Goal: Task Accomplishment & Management: Use online tool/utility

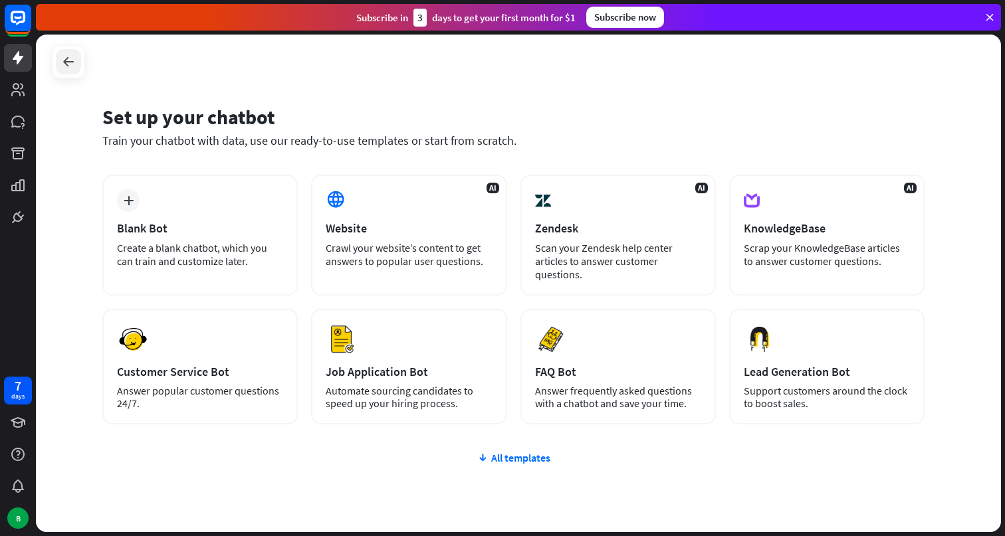
click at [68, 66] on icon at bounding box center [68, 62] width 16 height 16
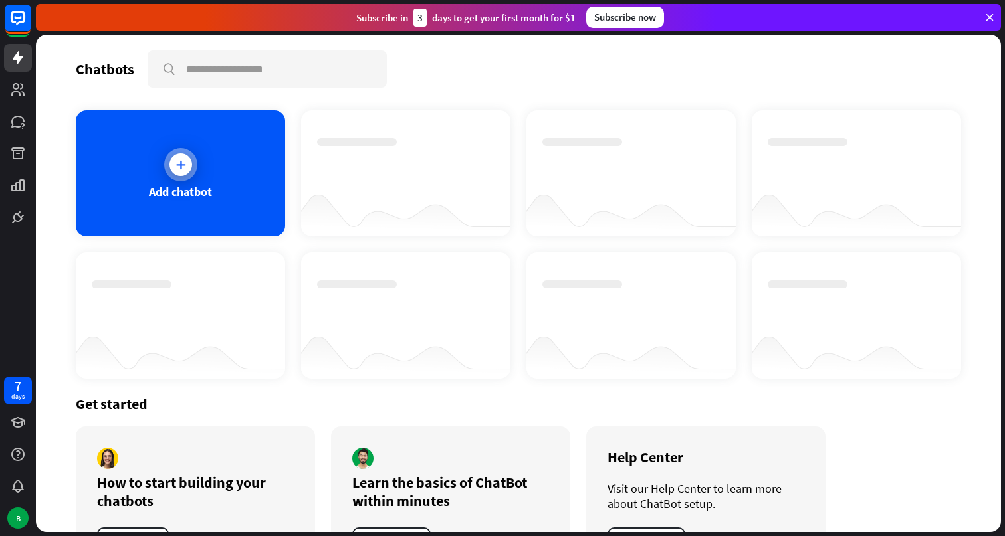
click at [205, 228] on div "Add chatbot" at bounding box center [180, 173] width 209 height 126
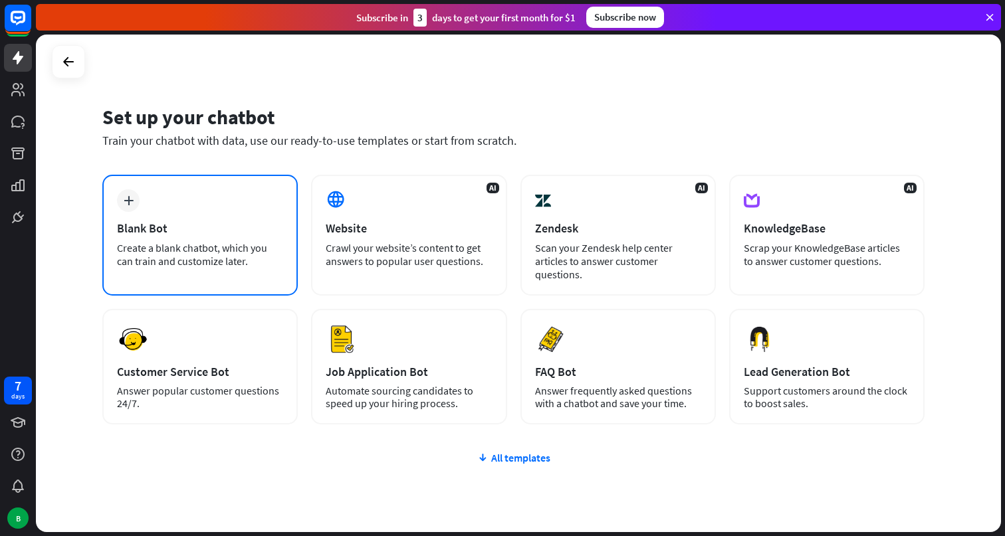
click at [229, 227] on div "Blank Bot" at bounding box center [200, 228] width 166 height 15
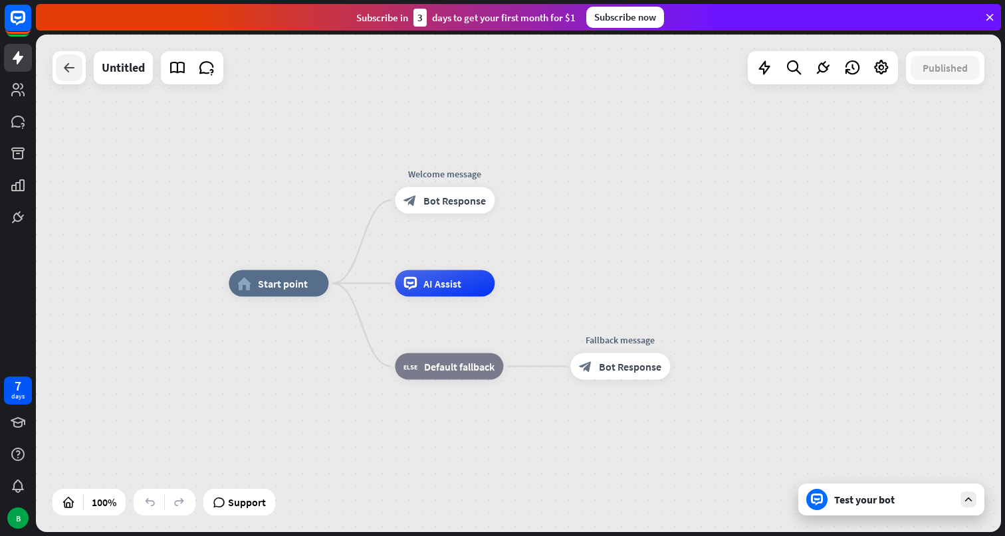
click at [71, 80] on div at bounding box center [69, 67] width 27 height 27
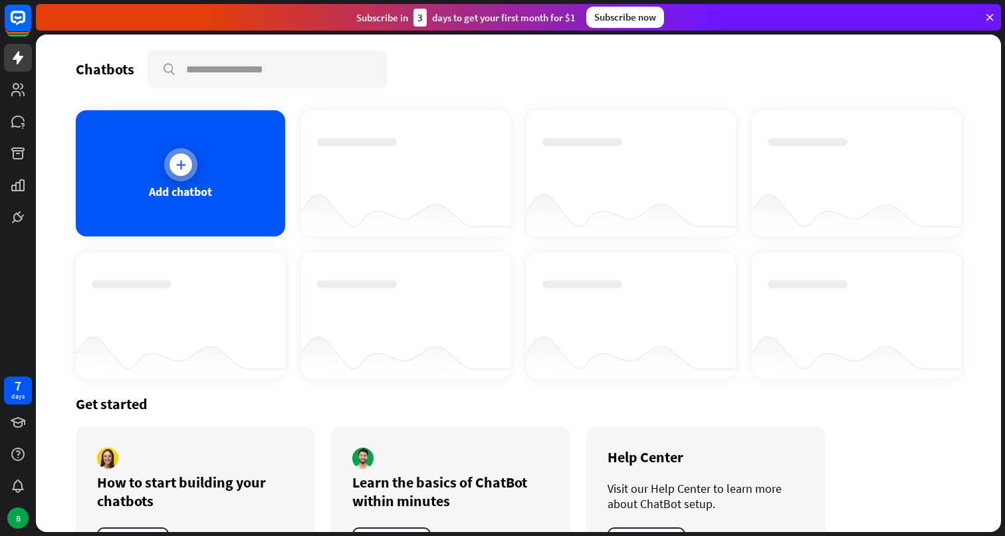
click at [212, 185] on div "Add chatbot" at bounding box center [180, 173] width 209 height 126
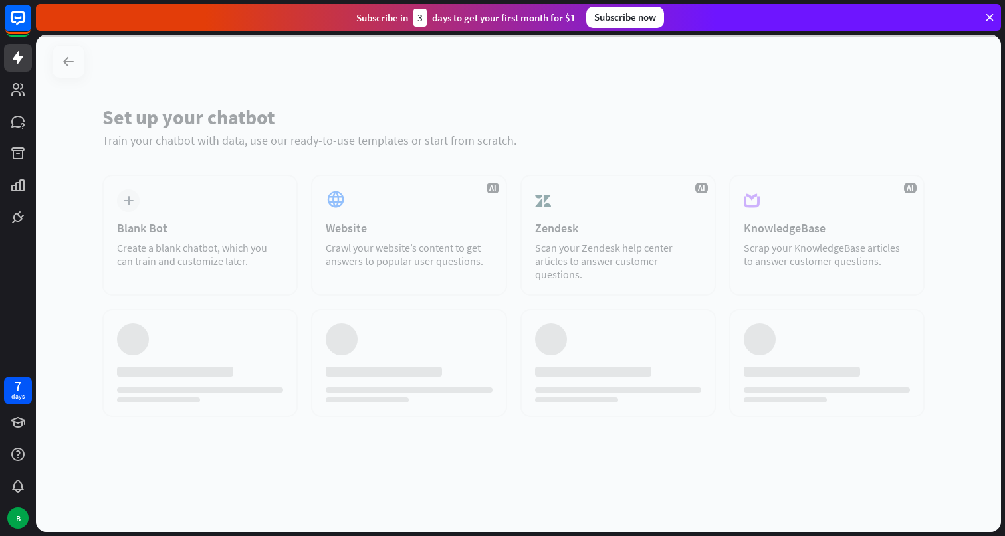
click at [443, 228] on div at bounding box center [518, 284] width 965 height 498
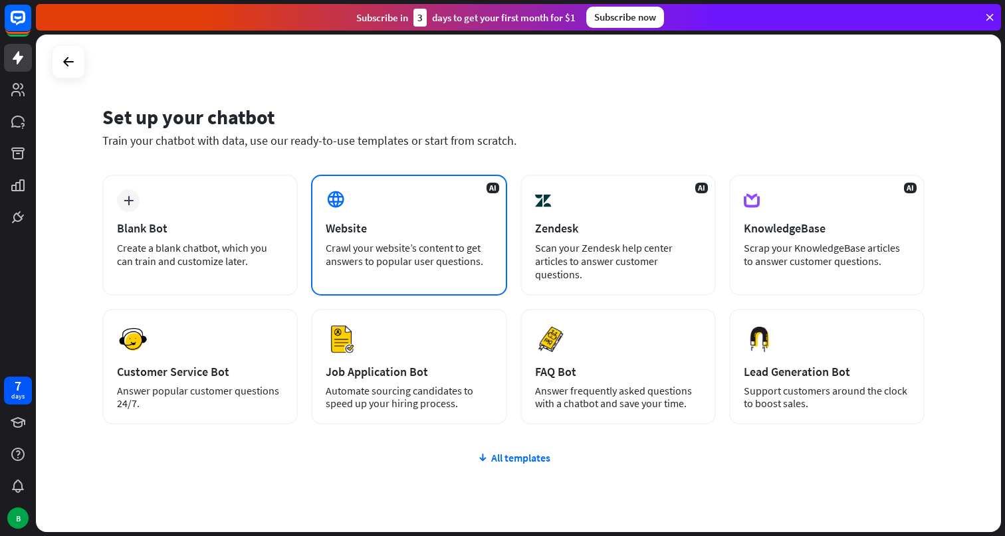
click at [419, 203] on div "AI Website Crawl your website’s content to get answers to popular user question…" at bounding box center [408, 235] width 195 height 121
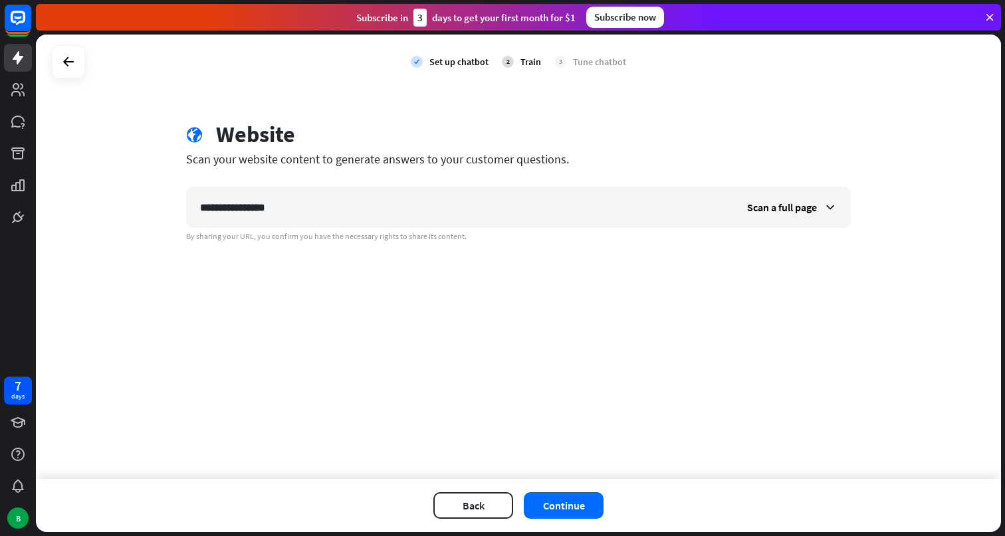
type input "**********"
